Goal: Information Seeking & Learning: Learn about a topic

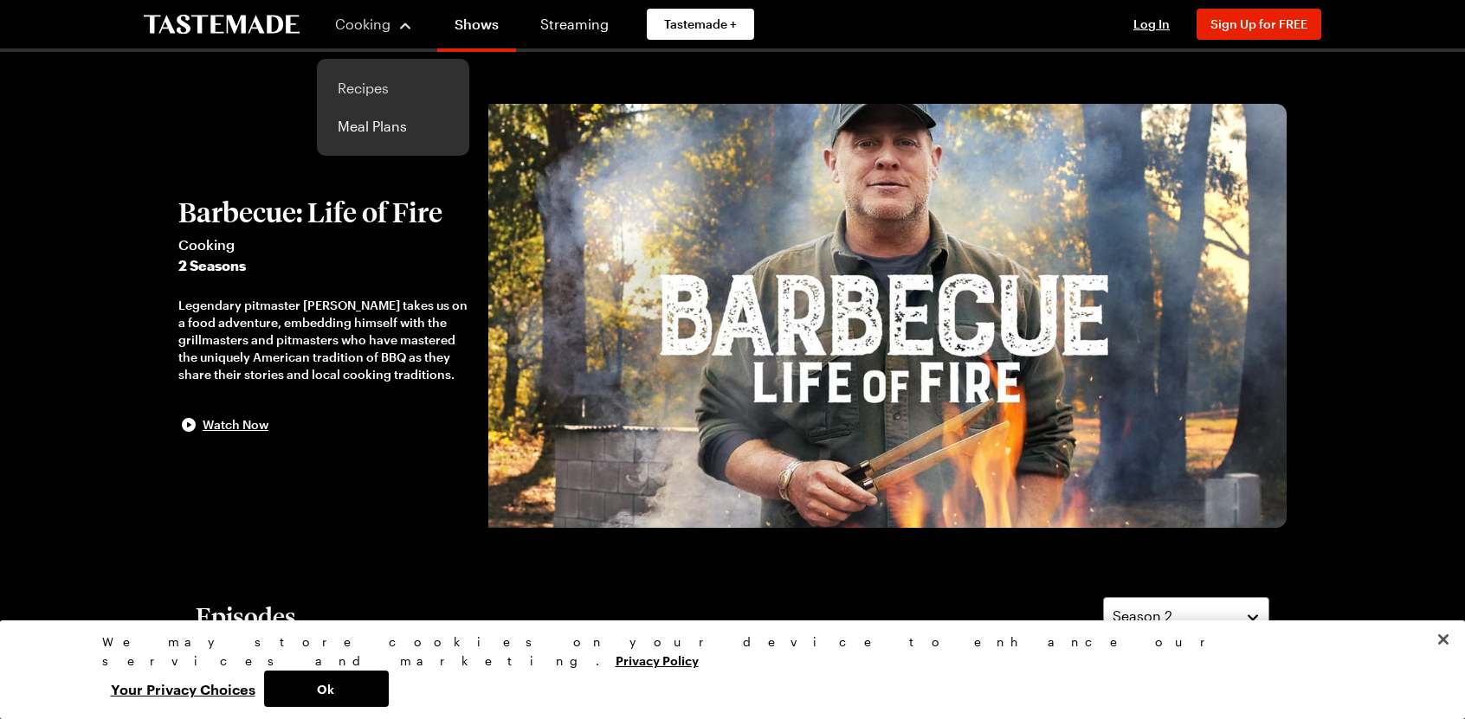
click at [360, 89] on link "Recipes" at bounding box center [393, 88] width 132 height 38
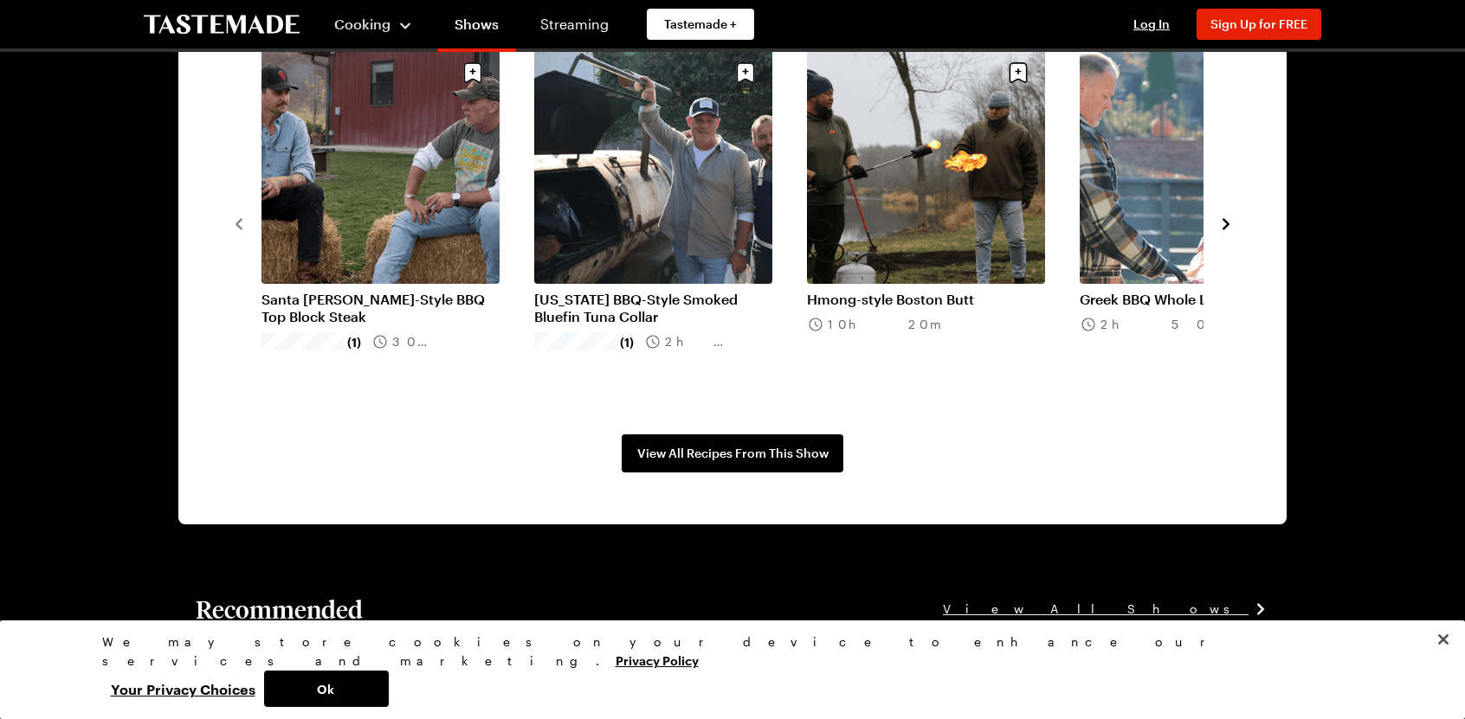
scroll to position [1342, 0]
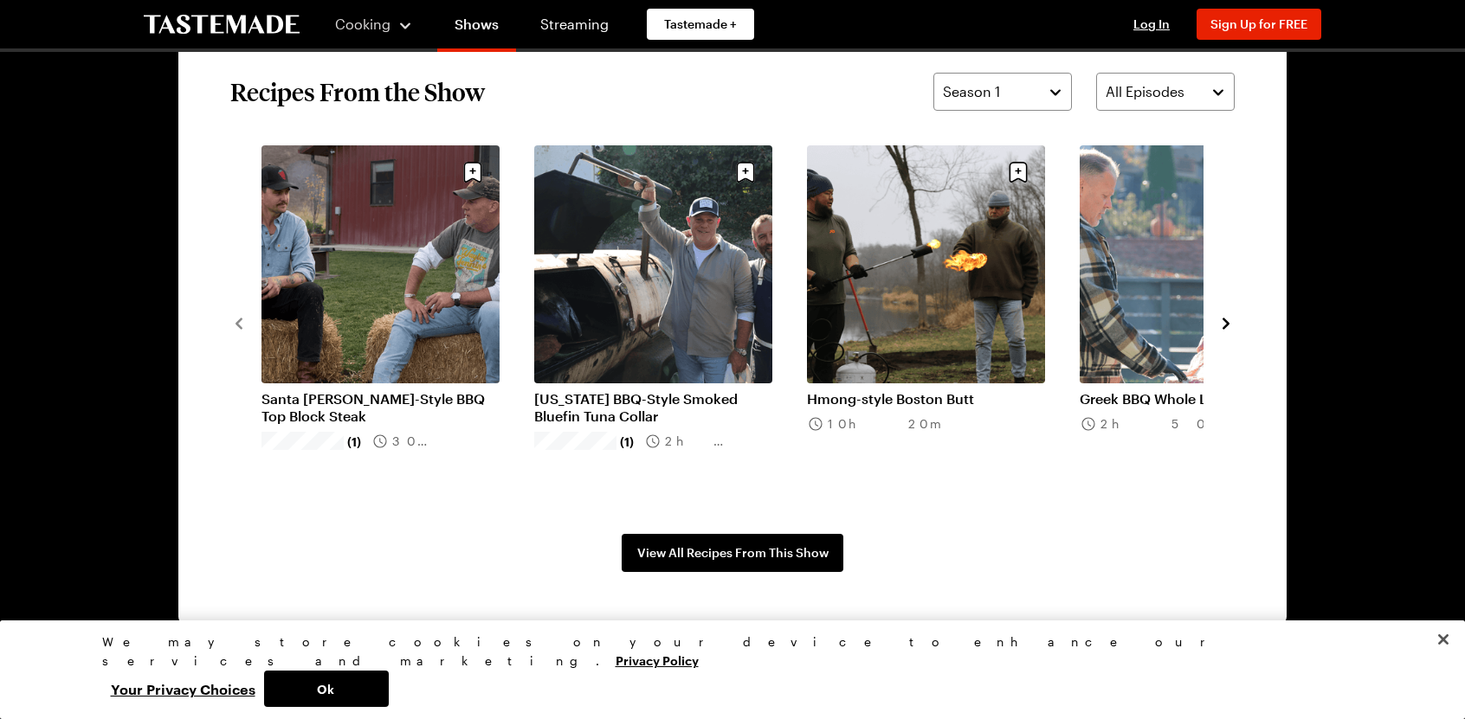
click at [399, 390] on link "Santa [PERSON_NAME]-Style BBQ Top Block Steak" at bounding box center [380, 407] width 238 height 35
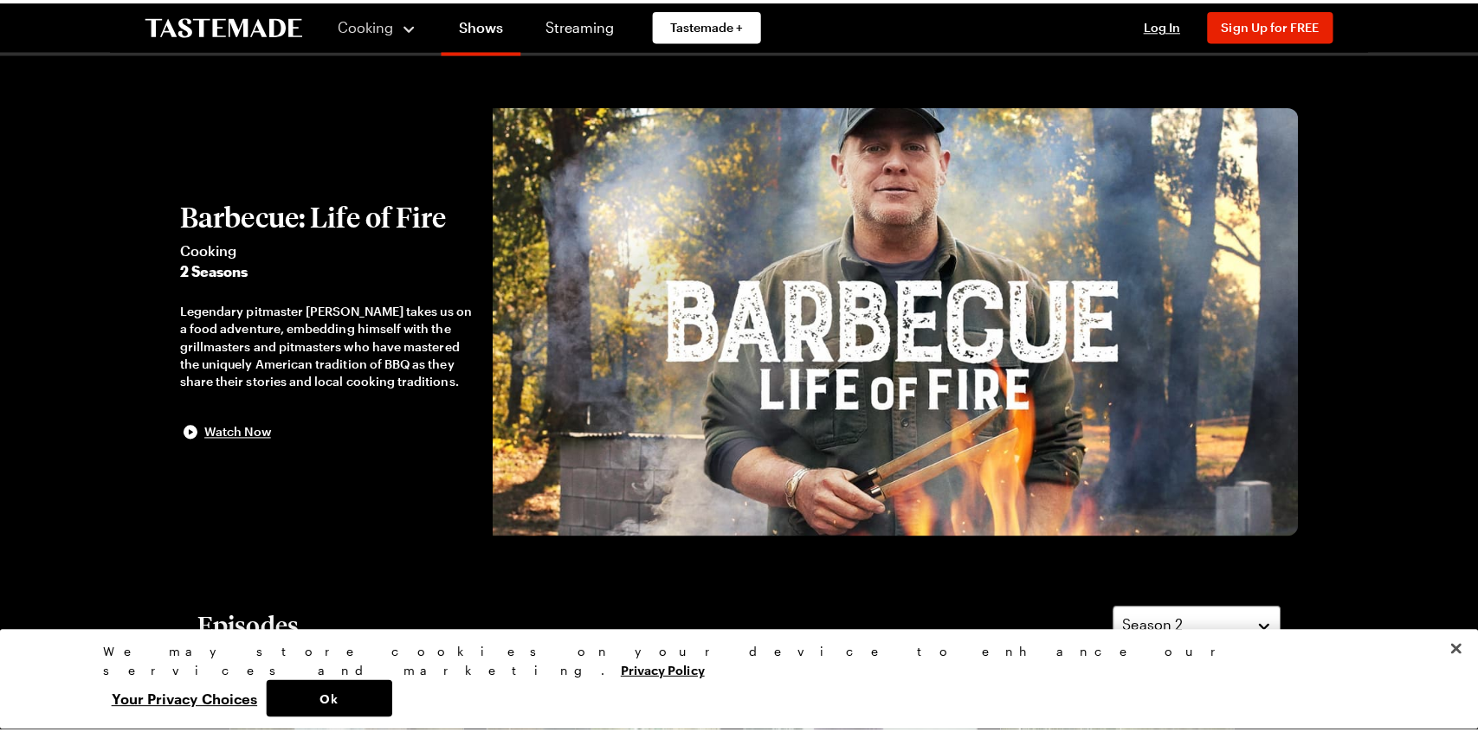
scroll to position [1342, 0]
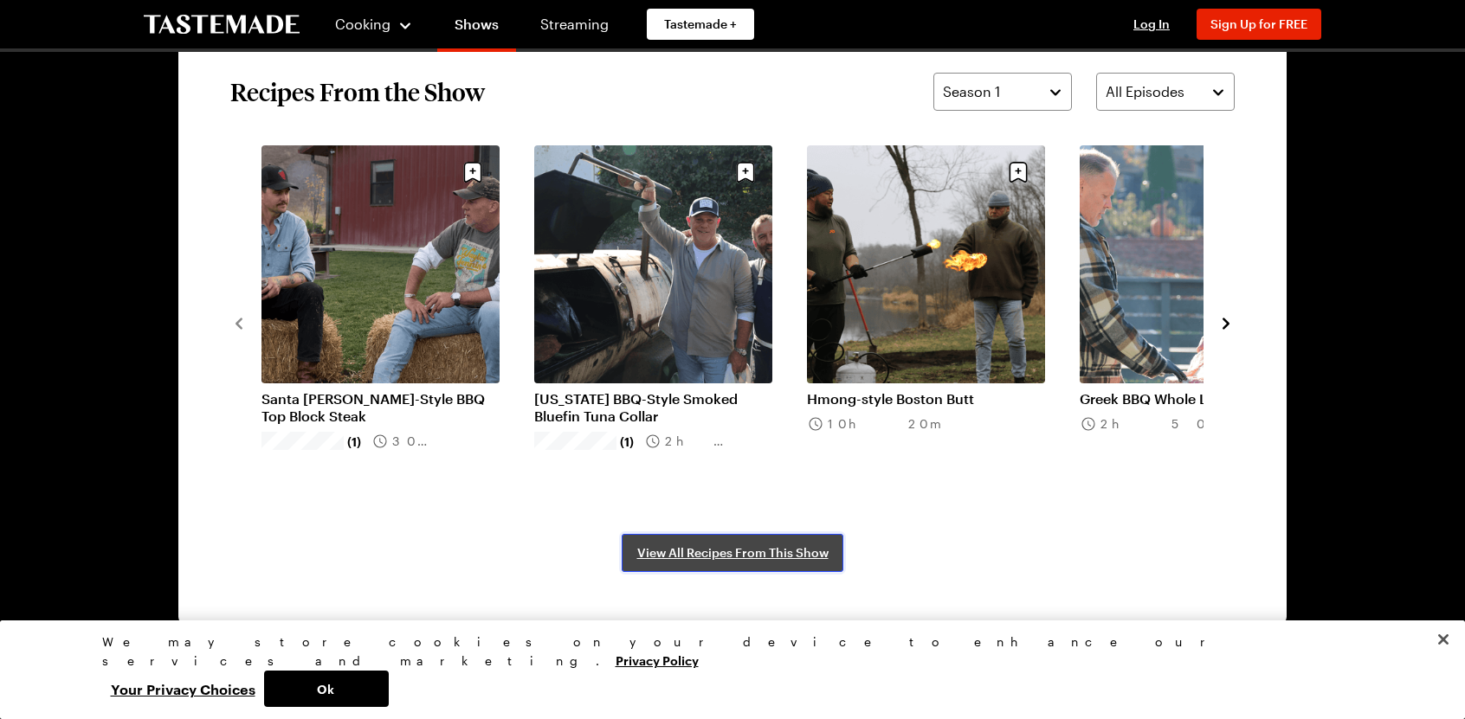
click at [722, 546] on span "View All Recipes From This Show" at bounding box center [732, 553] width 191 height 17
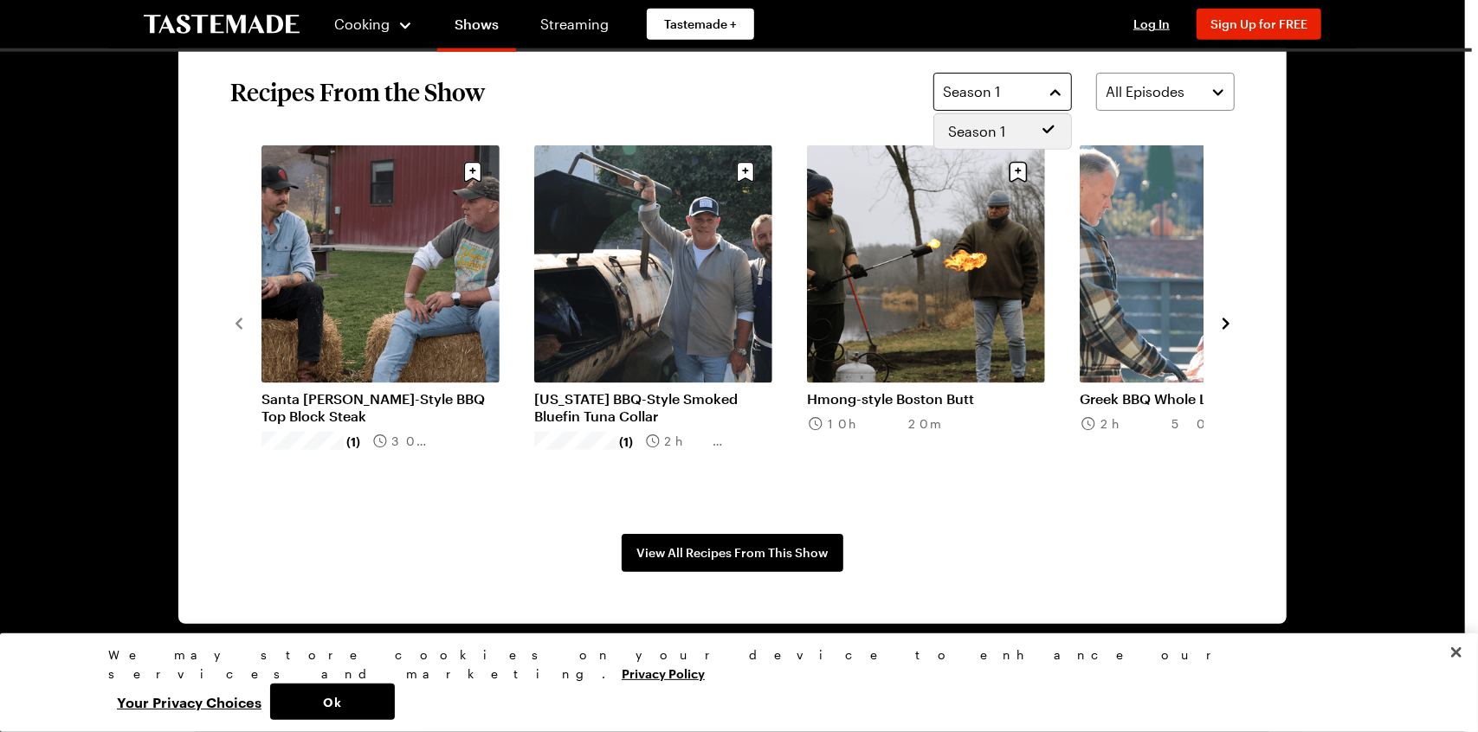
click at [1051, 98] on button "Season 1" at bounding box center [1002, 92] width 139 height 38
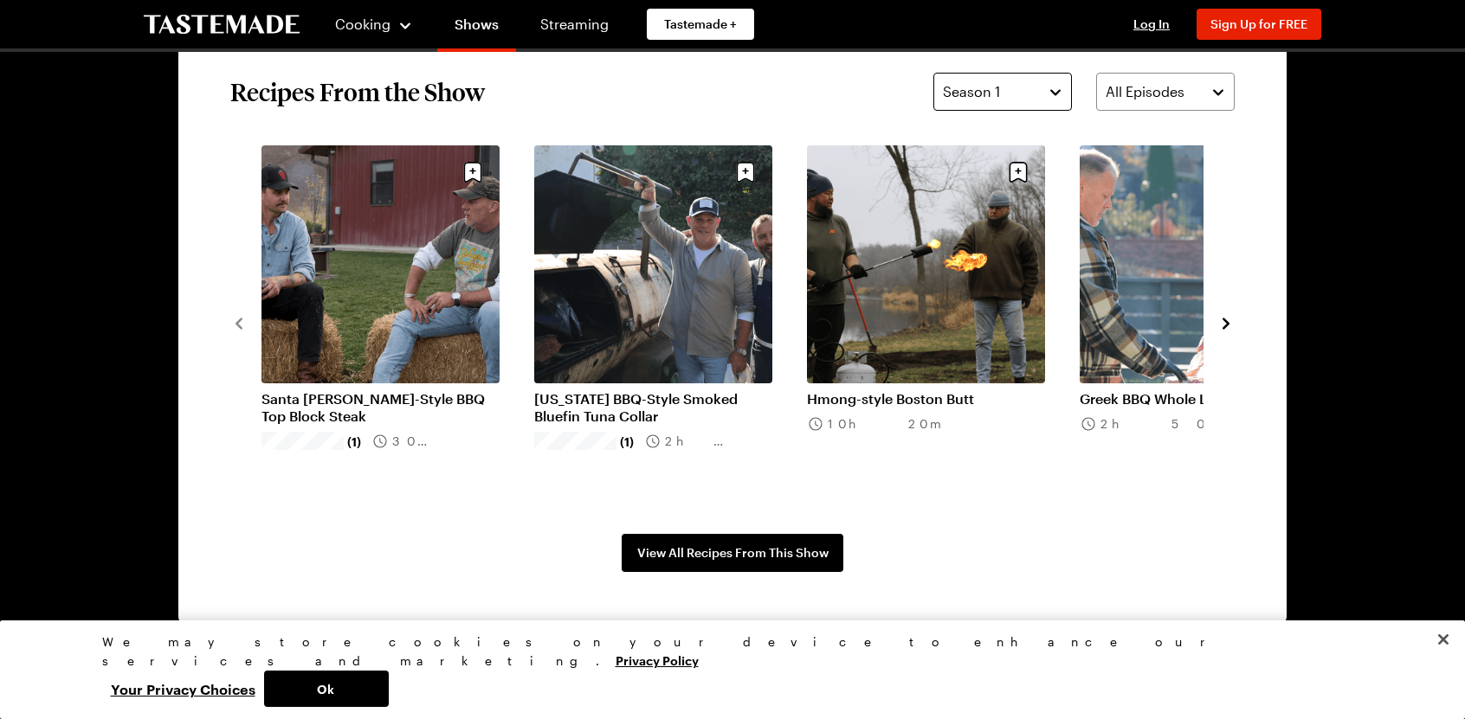
click at [1044, 98] on button "Season 1" at bounding box center [1002, 92] width 139 height 38
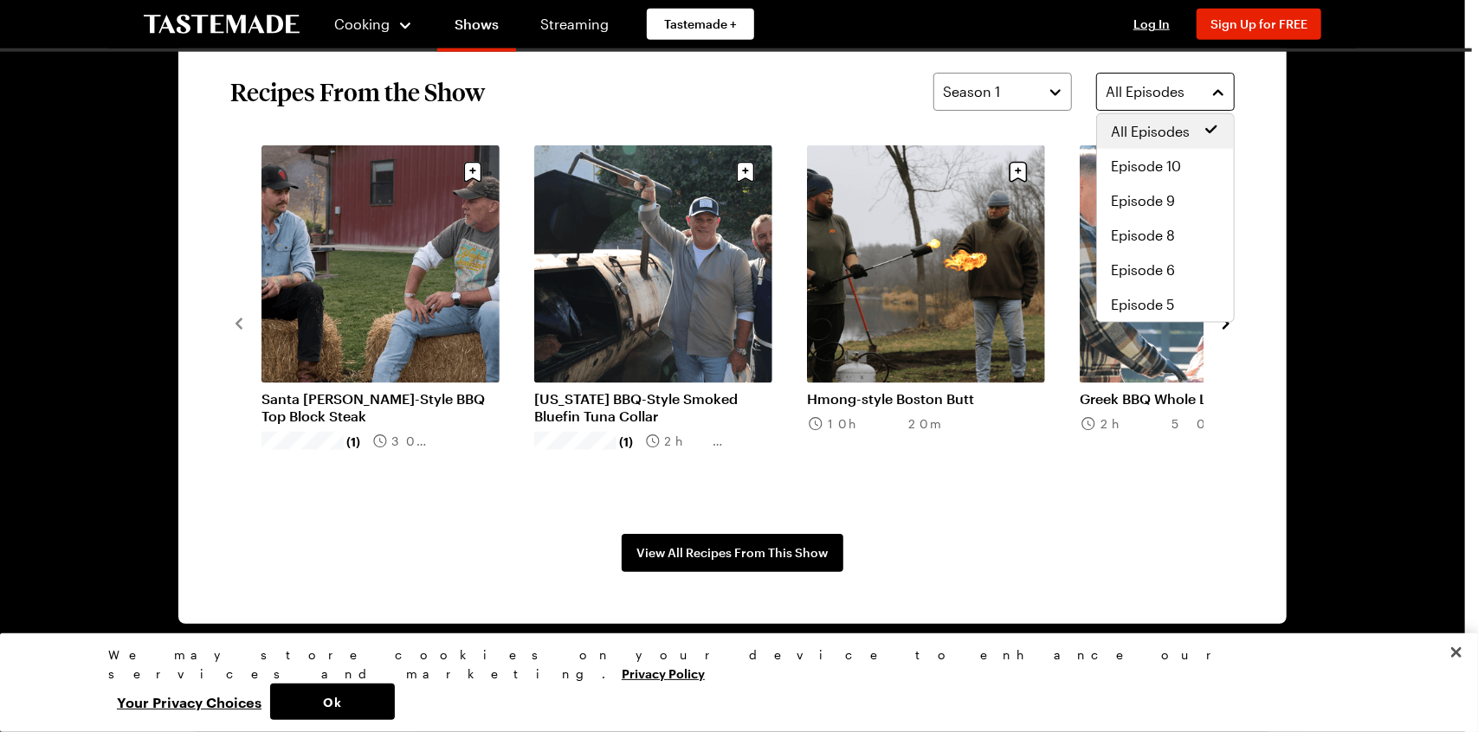
click at [1144, 93] on span "All Episodes" at bounding box center [1145, 91] width 79 height 21
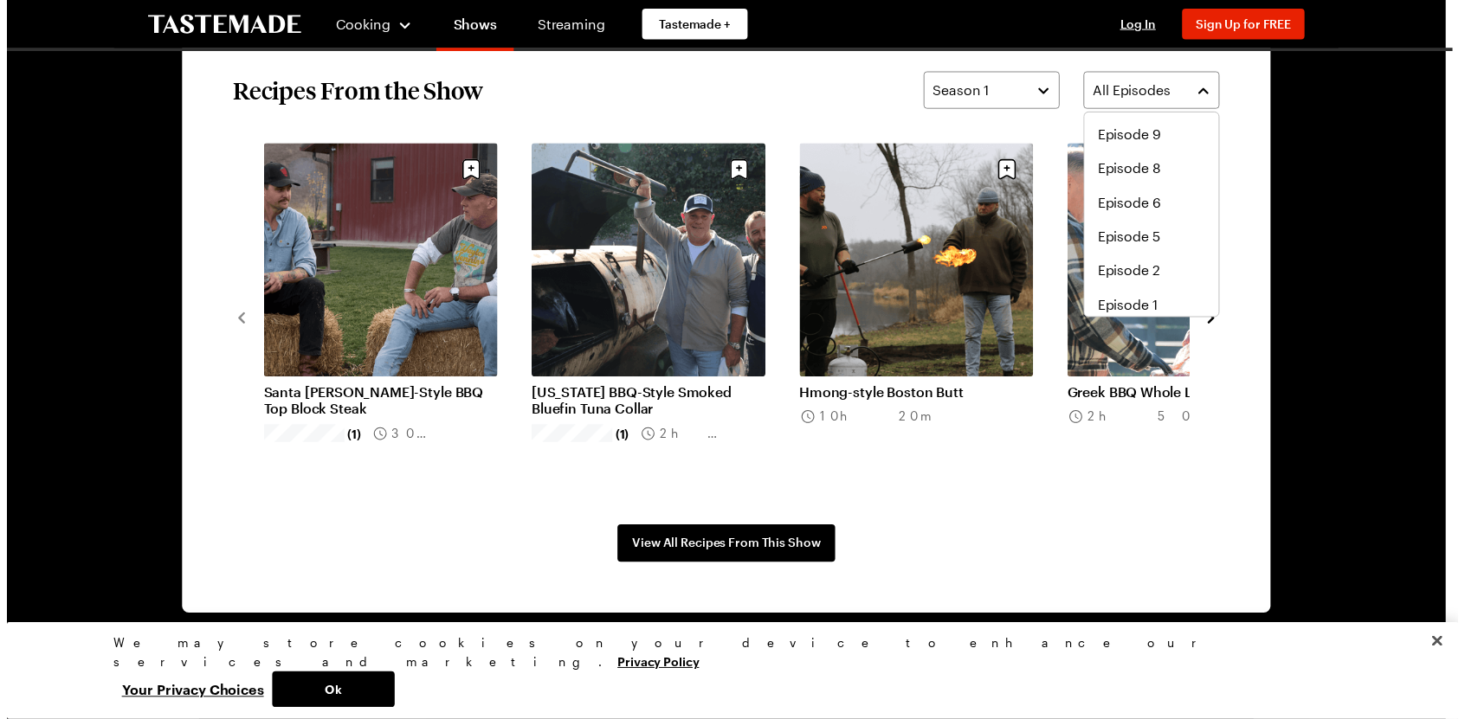
scroll to position [69, 0]
